Goal: Find specific page/section: Find specific page/section

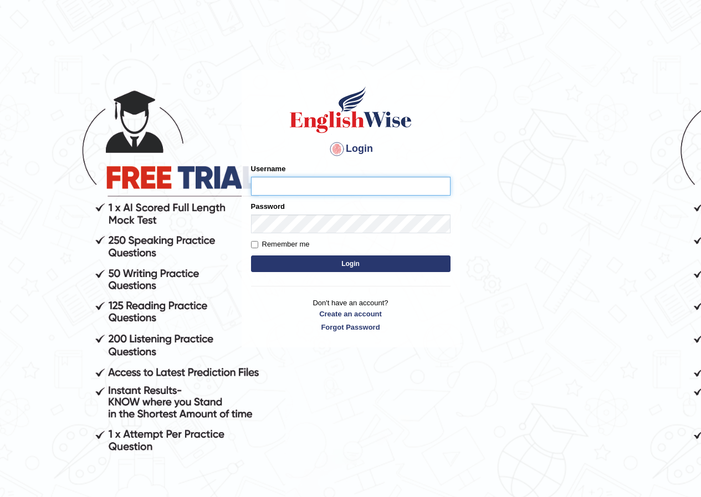
click at [271, 187] on input "Username" at bounding box center [350, 186] width 199 height 19
click at [311, 186] on input "bhuvaneswari" at bounding box center [350, 186] width 199 height 19
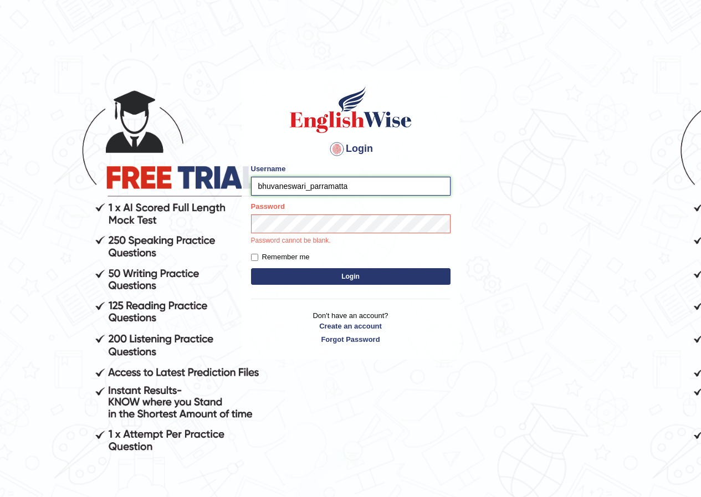
type input "bhuvaneswari_parramatta"
click at [403, 274] on button "Login" at bounding box center [350, 276] width 199 height 17
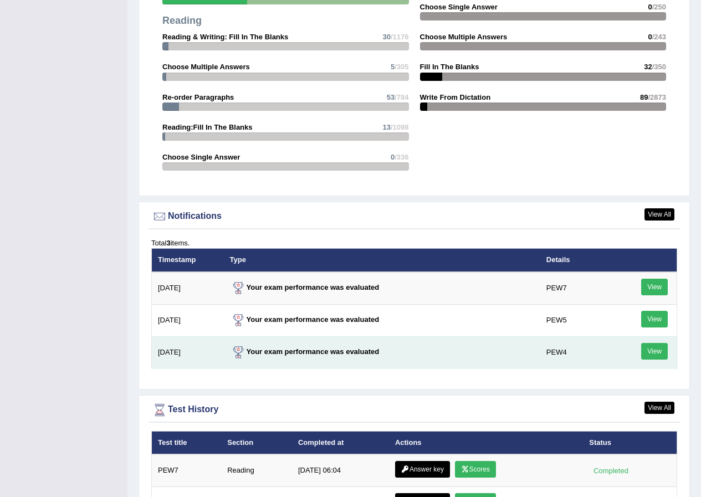
scroll to position [1274, 0]
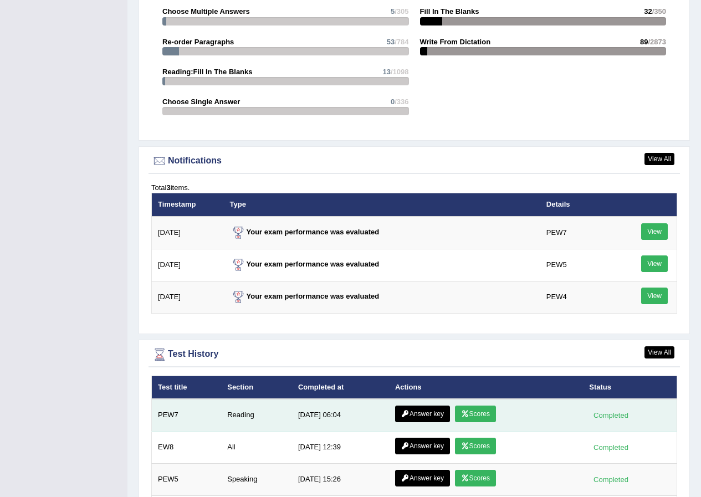
click at [420, 416] on link "Answer key" at bounding box center [422, 413] width 55 height 17
